Goal: Information Seeking & Learning: Check status

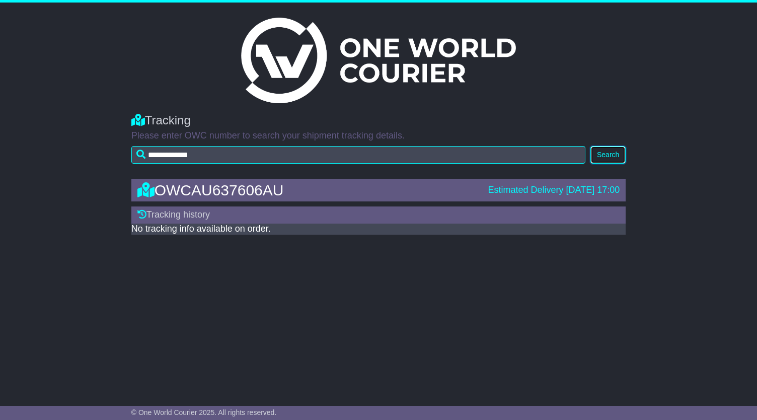
click at [611, 160] on button "Search" at bounding box center [607, 155] width 35 height 18
